Goal: Book appointment/travel/reservation

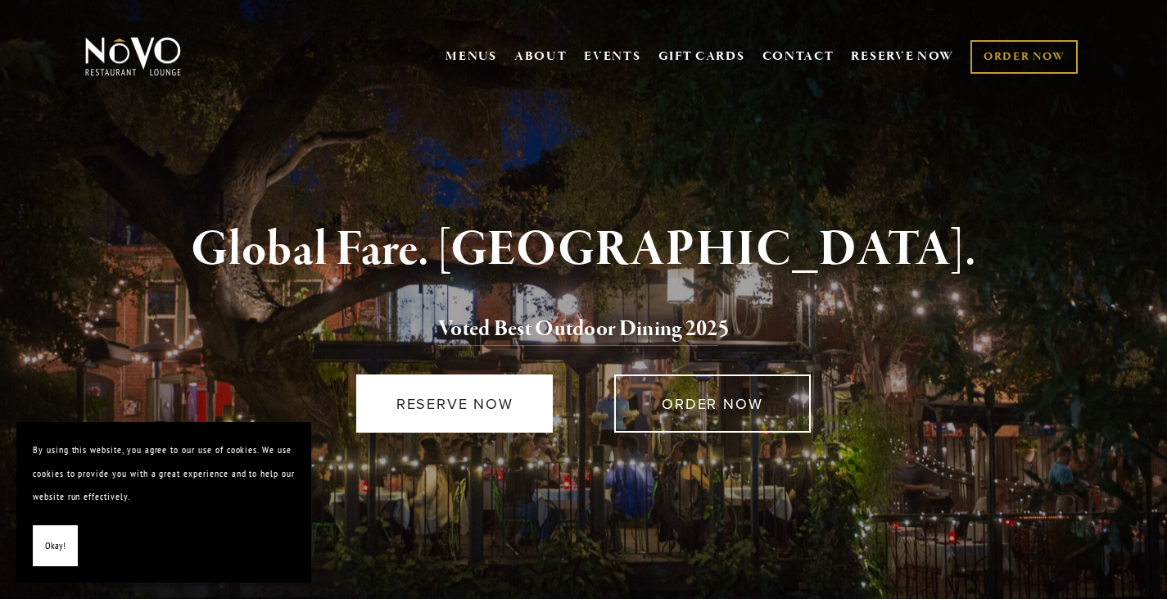
click at [484, 392] on link "RESERVE NOW" at bounding box center [454, 403] width 197 height 58
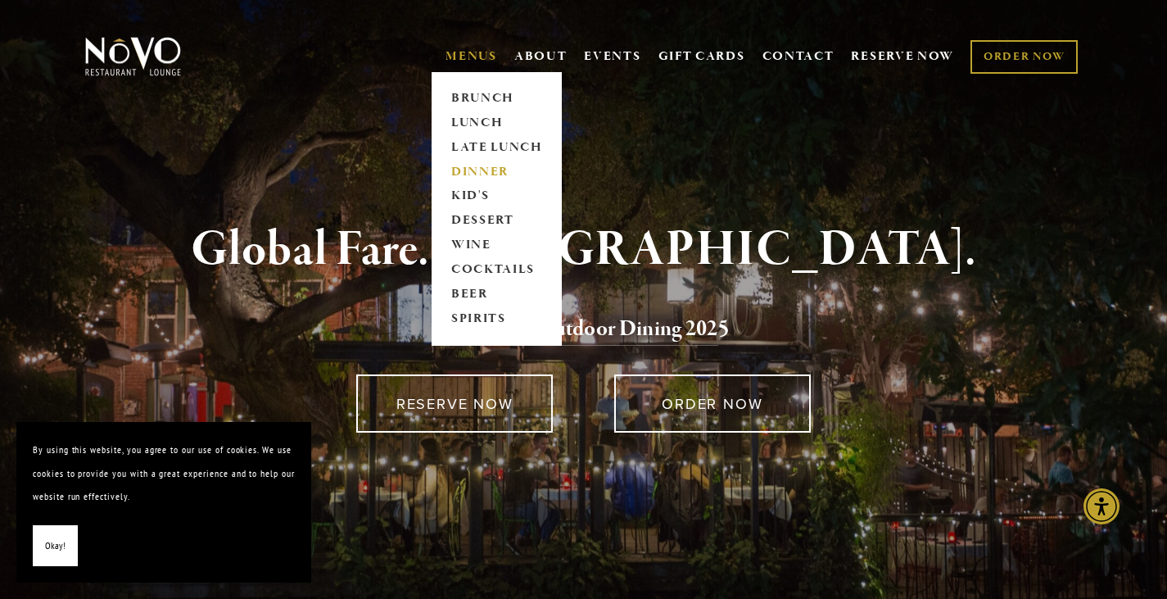
click at [475, 177] on link "DINNER" at bounding box center [497, 172] width 102 height 25
click at [480, 220] on link "DESSERT" at bounding box center [497, 221] width 102 height 25
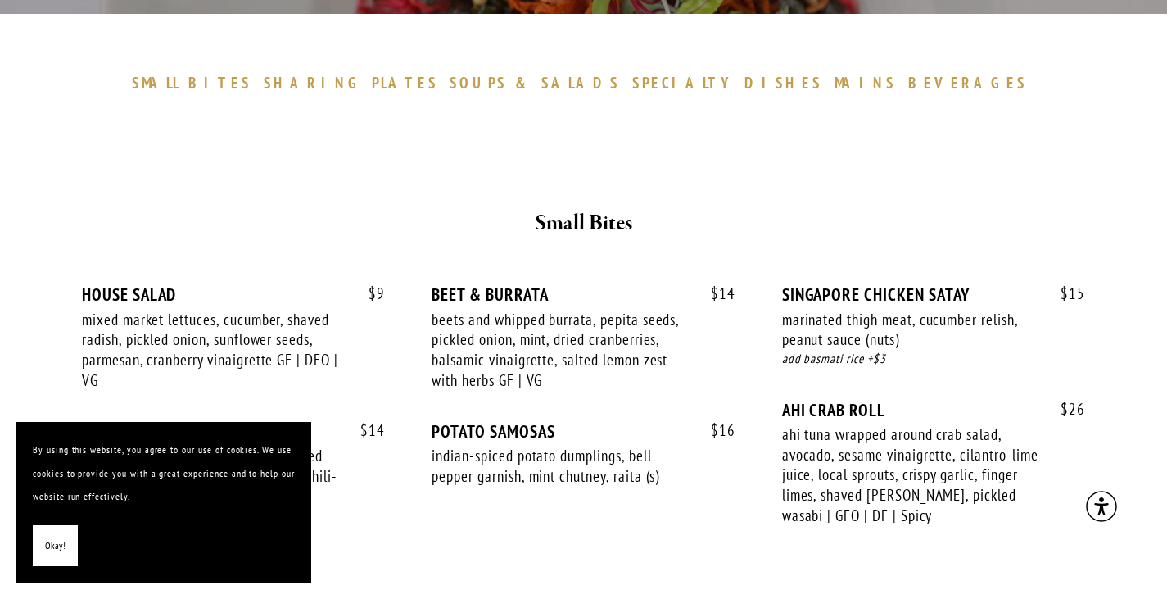
scroll to position [655, 0]
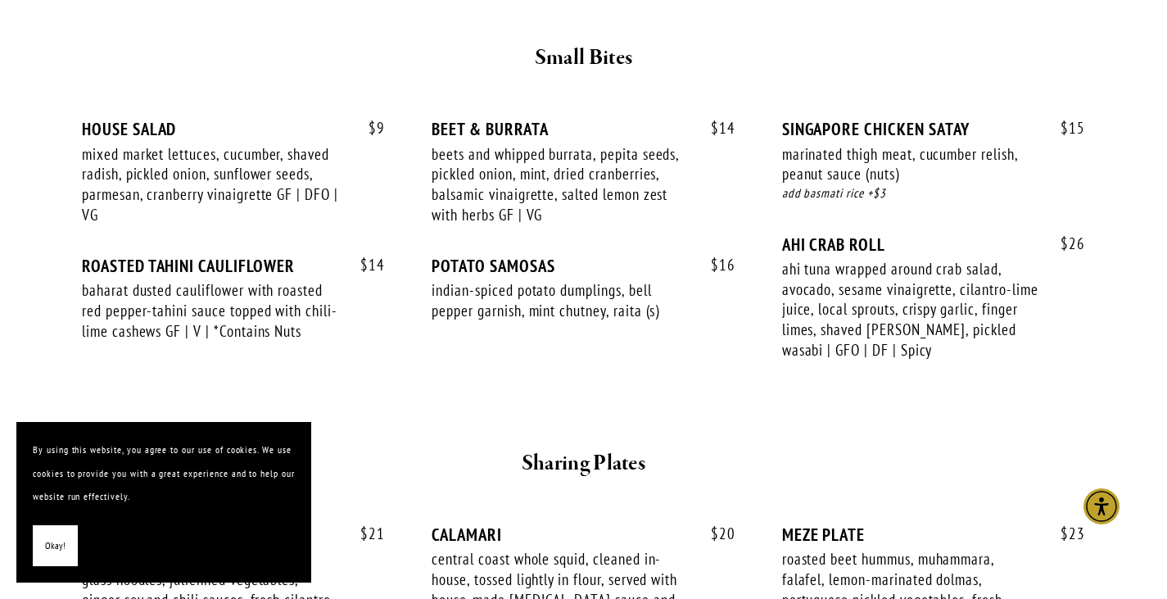
click at [65, 555] on button "Okay!" at bounding box center [55, 546] width 45 height 42
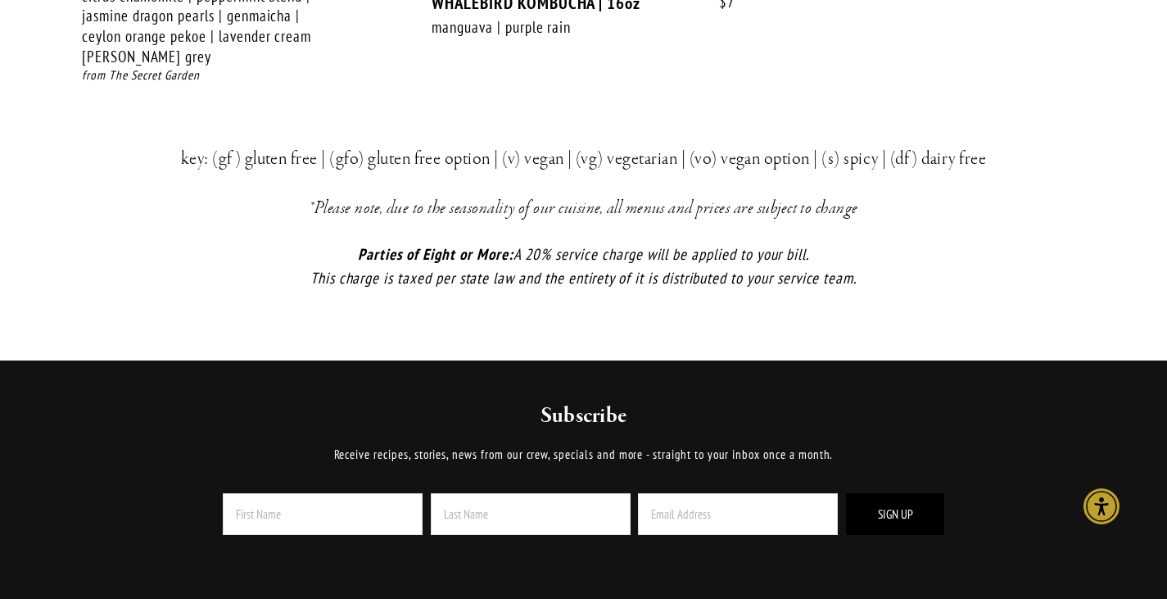
scroll to position [3687, 0]
